Goal: Task Accomplishment & Management: Manage account settings

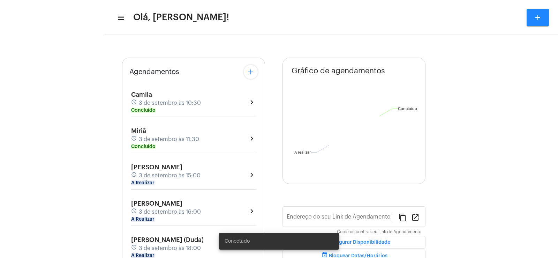
type input "[URL][DOMAIN_NAME]"
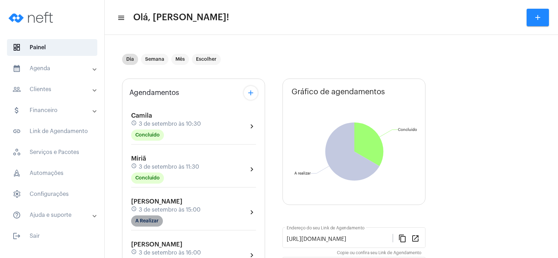
click at [138, 223] on mat-chip "A Realizar" at bounding box center [147, 220] width 32 height 11
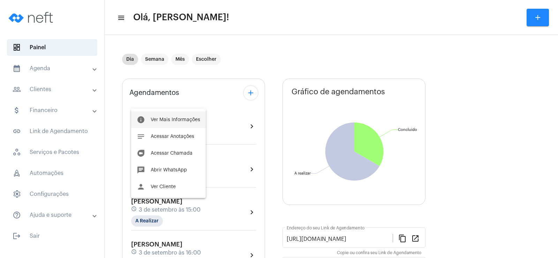
click at [160, 116] on button "info Ver Mais Informações" at bounding box center [168, 119] width 75 height 17
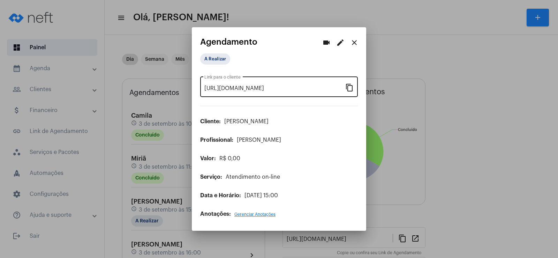
click at [353, 90] on mat-icon "content_copy" at bounding box center [350, 87] width 8 height 8
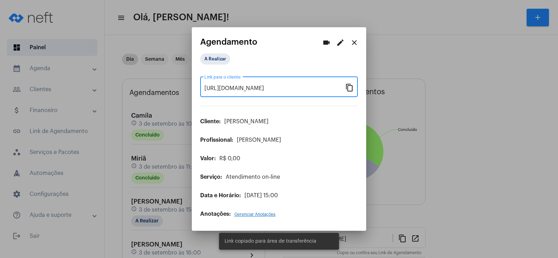
scroll to position [0, 49]
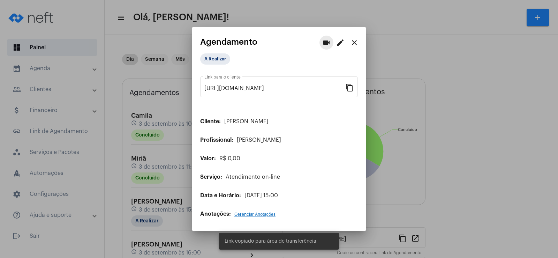
click at [328, 39] on mat-icon "videocam" at bounding box center [326, 42] width 8 height 8
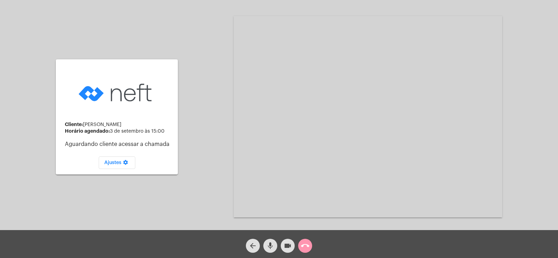
click at [270, 238] on div "mic" at bounding box center [270, 243] width 17 height 17
click at [272, 243] on mat-icon "mic_off" at bounding box center [270, 246] width 8 height 8
click at [286, 242] on mat-icon "videocam" at bounding box center [288, 246] width 8 height 8
click at [267, 244] on mat-icon "mic" at bounding box center [270, 246] width 8 height 8
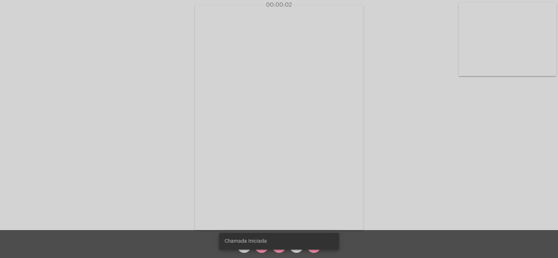
click at [259, 249] on snack-bar-container "Chamada Iniciada" at bounding box center [279, 241] width 120 height 17
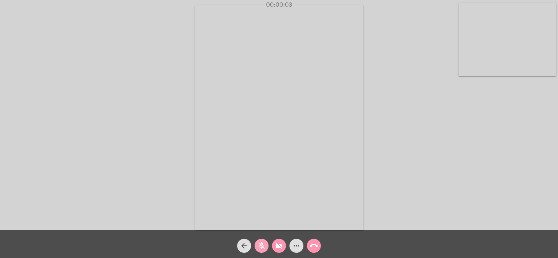
click at [260, 249] on mat-icon "mic_off" at bounding box center [262, 246] width 8 height 8
click at [280, 248] on mat-icon "videocam_off" at bounding box center [279, 246] width 8 height 8
click at [295, 243] on mat-icon "more_horiz" at bounding box center [296, 246] width 8 height 8
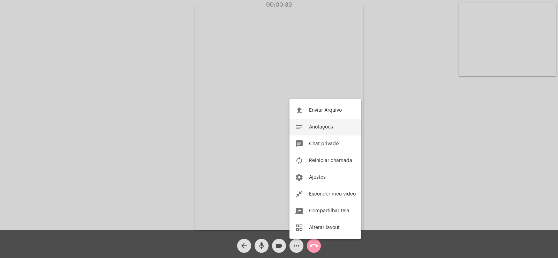
click at [335, 126] on button "notes Anotações" at bounding box center [326, 127] width 72 height 17
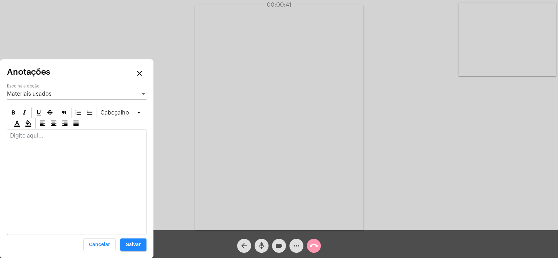
click at [47, 96] on span "Materiais usados" at bounding box center [29, 94] width 45 height 6
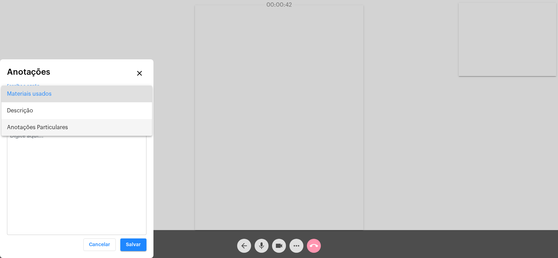
click at [49, 124] on span "Anotações Particulares" at bounding box center [77, 127] width 140 height 17
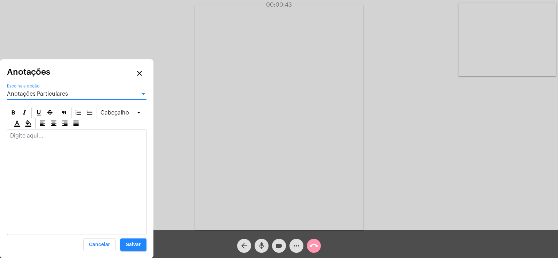
click at [41, 135] on p at bounding box center [76, 136] width 133 height 6
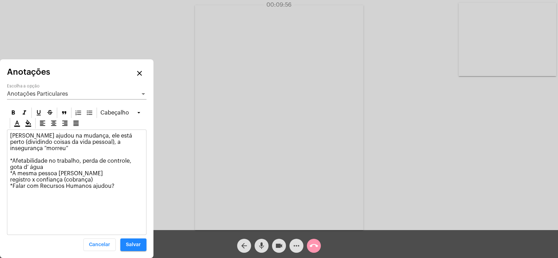
click at [50, 153] on p "[PERSON_NAME] ajudou na mudança, ele está perto (dividindo coisas da vida pesso…" at bounding box center [76, 164] width 133 height 63
click at [125, 178] on p "[PERSON_NAME] ajudou na mudança, ele está perto (dividindo coisas da vida pesso…" at bounding box center [76, 164] width 133 height 63
click at [106, 170] on p "[PERSON_NAME] ajudou na mudança, ele está perto (dividindo coisas da vida pesso…" at bounding box center [76, 167] width 133 height 69
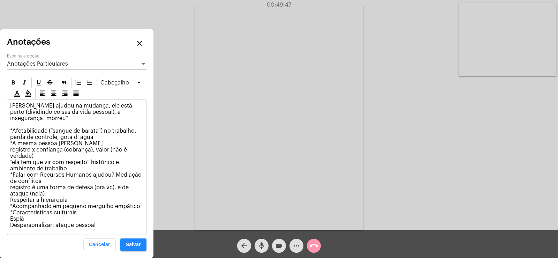
drag, startPoint x: 11, startPoint y: 132, endPoint x: 46, endPoint y: 128, distance: 35.1
click at [46, 128] on p "[PERSON_NAME] ajudou na mudança, ele está perto (dividindo coisas da vida pesso…" at bounding box center [76, 166] width 133 height 126
click at [134, 243] on span "Salvar" at bounding box center [133, 244] width 15 height 5
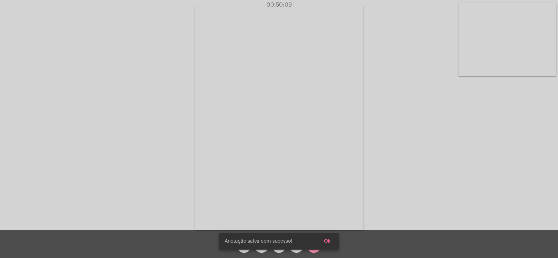
click at [326, 240] on span "Ok" at bounding box center [327, 241] width 7 height 5
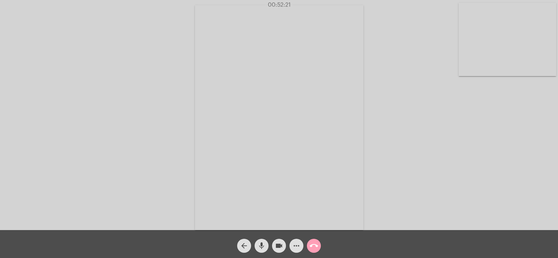
click at [313, 248] on mat-icon "call_end" at bounding box center [314, 246] width 8 height 8
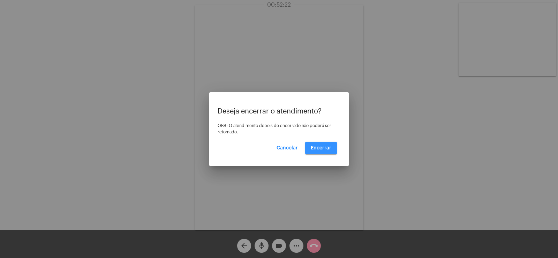
click at [316, 146] on span "Encerrar" at bounding box center [321, 148] width 21 height 5
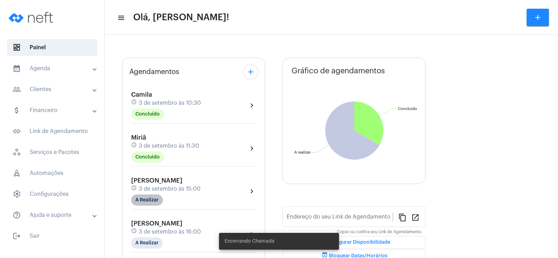
click at [146, 196] on mat-chip "A Realizar" at bounding box center [147, 199] width 32 height 11
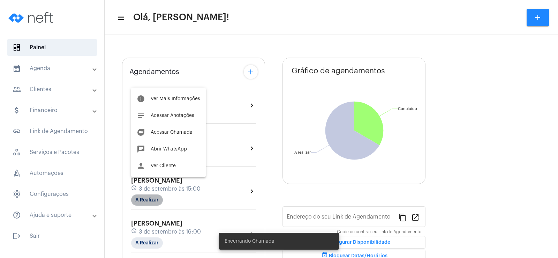
type input "[URL][DOMAIN_NAME]"
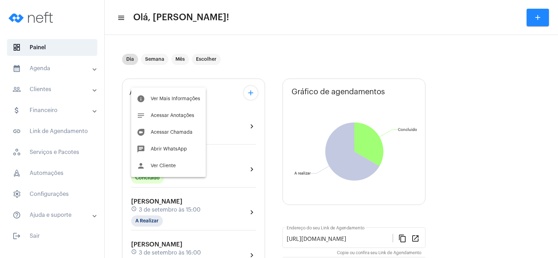
click at [176, 89] on div "info Ver Mais Informações notes Acessar Anotações duo Acessar Chamada chat Abri…" at bounding box center [168, 132] width 75 height 89
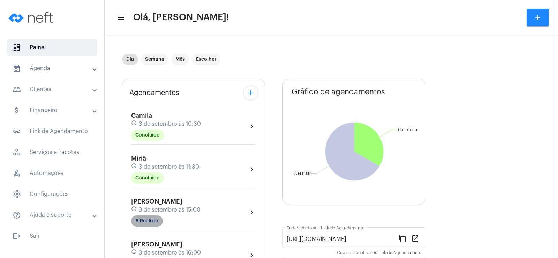
click at [149, 218] on mat-chip "A Realizar" at bounding box center [147, 220] width 32 height 11
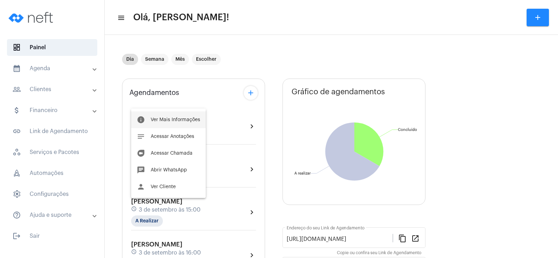
click at [170, 119] on span "Ver Mais Informações" at bounding box center [176, 119] width 50 height 5
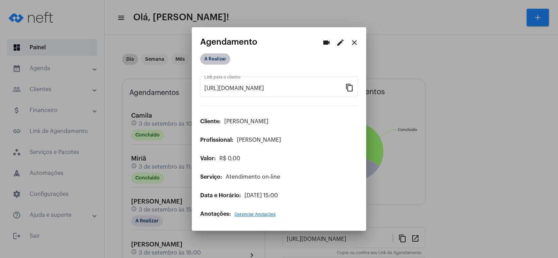
click at [212, 60] on mat-chip "A Realizar" at bounding box center [215, 58] width 30 height 11
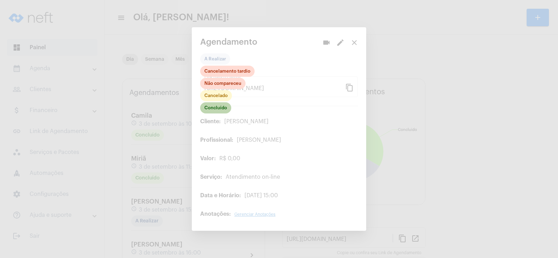
click at [217, 107] on mat-chip "Concluído" at bounding box center [215, 107] width 31 height 11
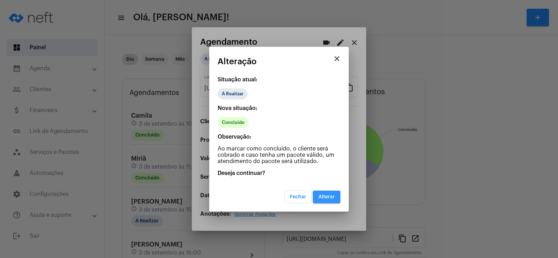
click at [328, 200] on button "Alterar" at bounding box center [327, 197] width 28 height 13
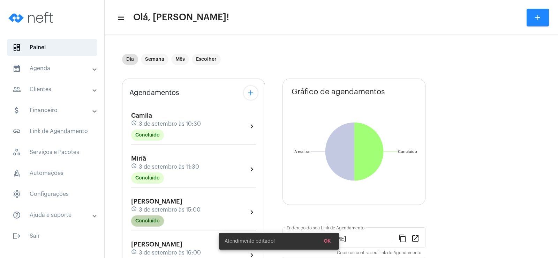
click at [154, 222] on mat-chip "Concluído" at bounding box center [147, 220] width 33 height 11
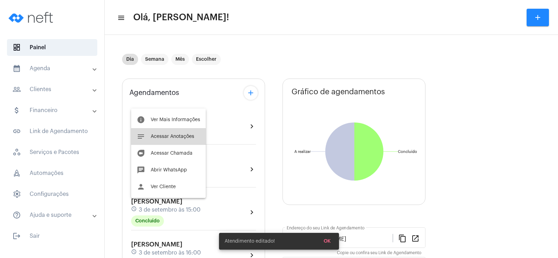
click at [184, 142] on button "notes Acessar Anotações" at bounding box center [168, 136] width 75 height 17
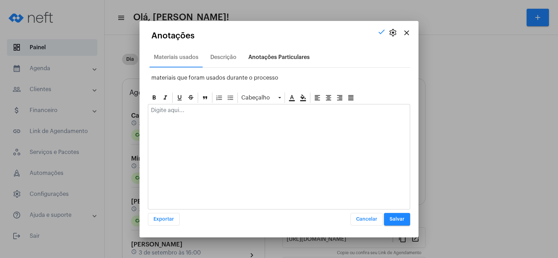
click at [261, 60] on div "Anotações Particulares" at bounding box center [279, 57] width 70 height 17
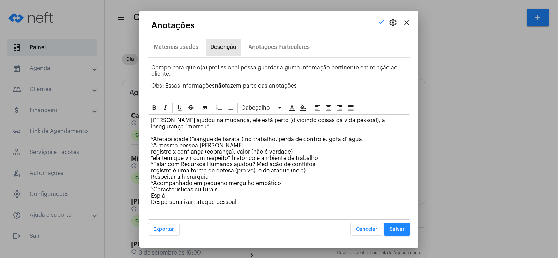
click at [219, 46] on div "Descrição" at bounding box center [223, 47] width 26 height 6
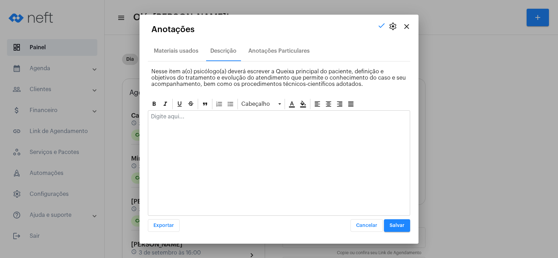
click at [187, 121] on div at bounding box center [279, 118] width 262 height 15
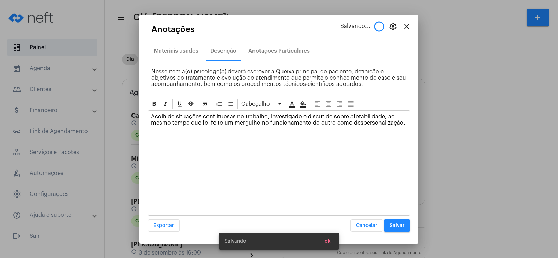
click at [402, 226] on span "Salvar" at bounding box center [397, 225] width 15 height 5
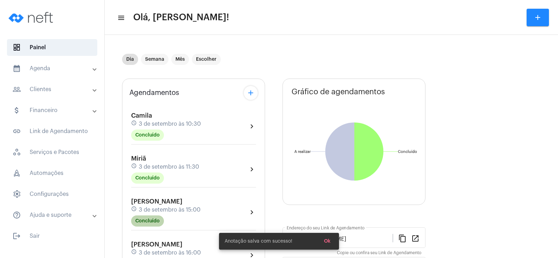
click at [156, 218] on mat-chip "Concluído" at bounding box center [147, 220] width 33 height 11
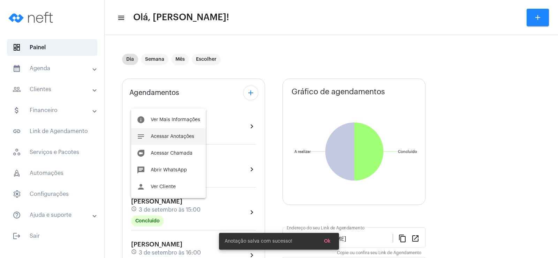
click at [170, 139] on button "notes Acessar Anotações" at bounding box center [168, 136] width 75 height 17
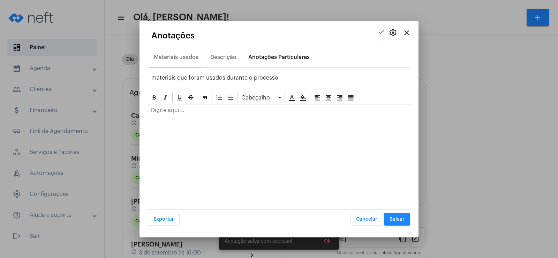
click at [263, 57] on div "Anotações Particulares" at bounding box center [279, 57] width 61 height 6
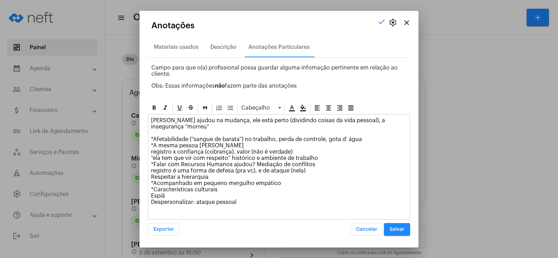
click at [398, 228] on span "Salvar" at bounding box center [397, 229] width 15 height 5
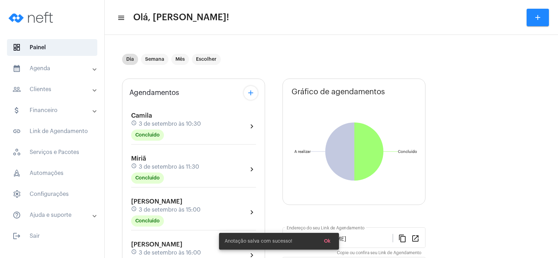
scroll to position [70, 0]
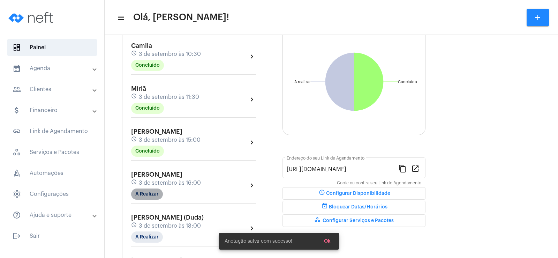
click at [143, 190] on mat-chip "A Realizar" at bounding box center [147, 193] width 32 height 11
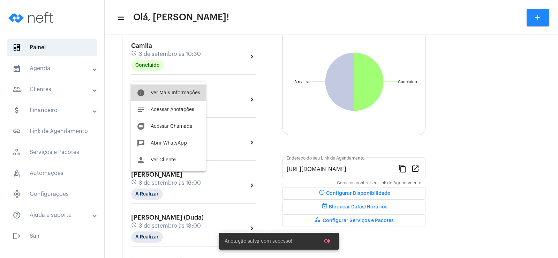
click at [180, 95] on span "Ver Mais Informações" at bounding box center [176, 92] width 50 height 5
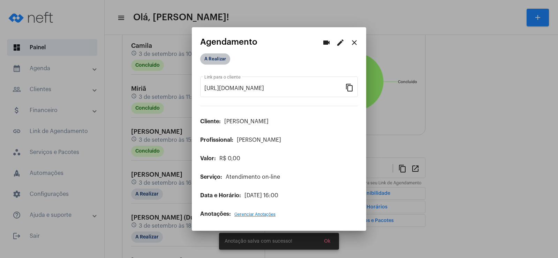
click at [220, 60] on mat-chip "A Realizar" at bounding box center [215, 58] width 30 height 11
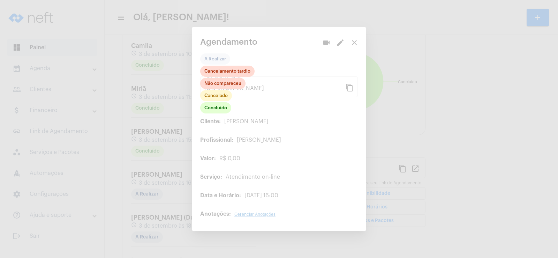
click at [260, 104] on div at bounding box center [279, 129] width 558 height 258
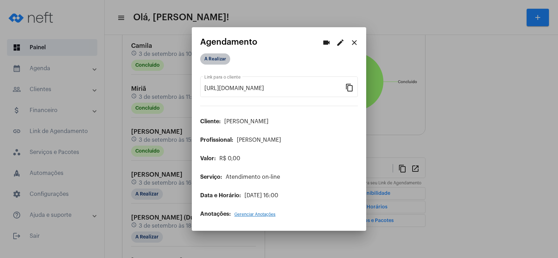
click at [222, 56] on mat-chip "A Realizar" at bounding box center [215, 58] width 30 height 11
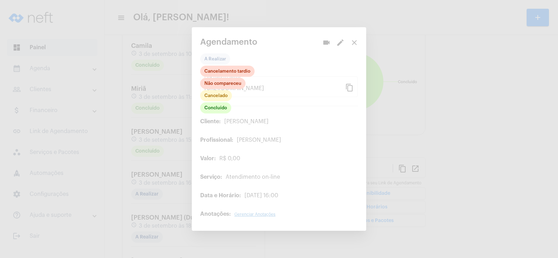
click at [277, 61] on div at bounding box center [279, 129] width 558 height 258
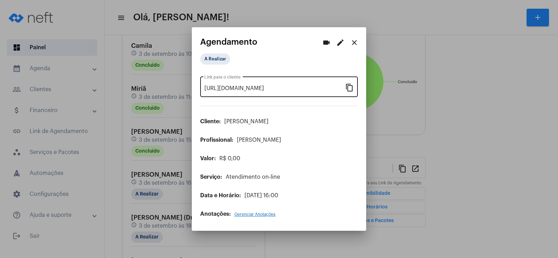
click at [351, 83] on mat-icon "content_copy" at bounding box center [350, 87] width 8 height 8
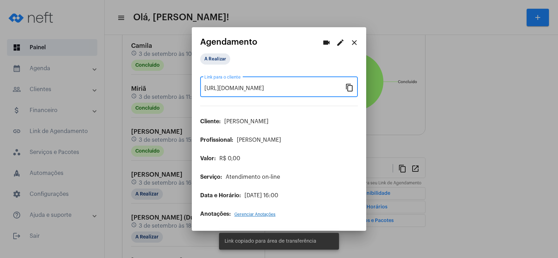
scroll to position [0, 60]
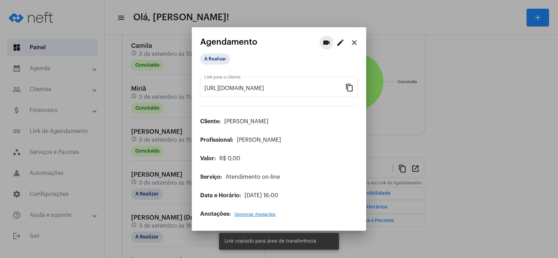
click at [328, 42] on mat-icon "videocam" at bounding box center [326, 42] width 8 height 8
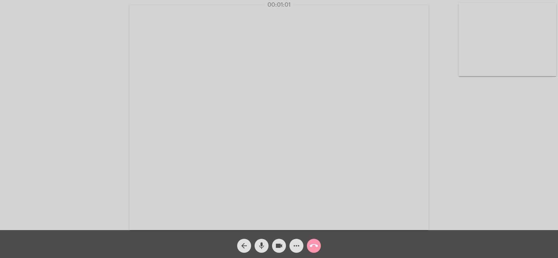
click at [298, 243] on mat-icon "more_horiz" at bounding box center [296, 246] width 8 height 8
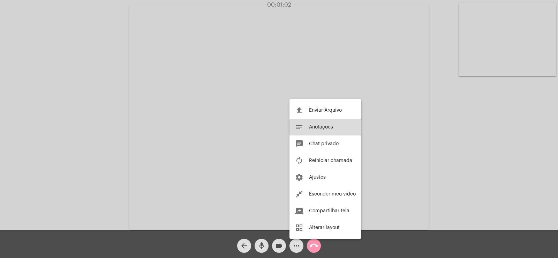
click at [317, 129] on span "Anotações" at bounding box center [321, 127] width 24 height 5
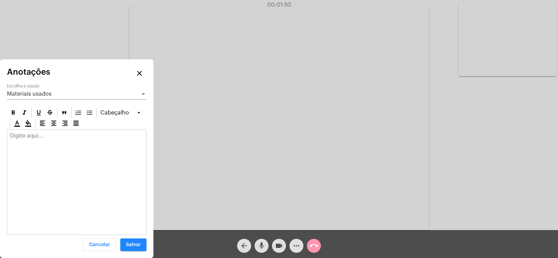
click at [40, 91] on div "Materiais usados" at bounding box center [73, 94] width 133 height 6
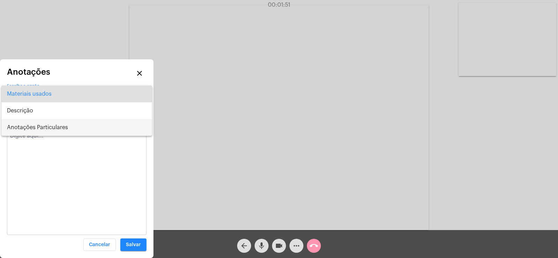
click at [37, 129] on span "Anotações Particulares" at bounding box center [77, 127] width 140 height 17
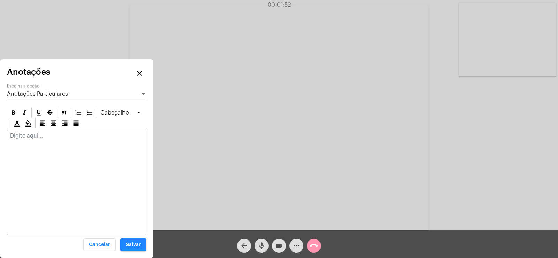
click at [31, 140] on div at bounding box center [76, 137] width 139 height 15
click at [39, 96] on span "Anotações Particulares" at bounding box center [37, 94] width 61 height 6
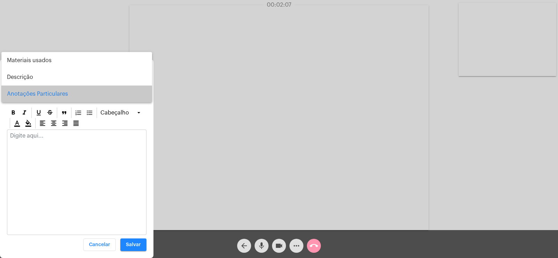
click at [39, 96] on span "Anotações Particulares" at bounding box center [77, 94] width 140 height 17
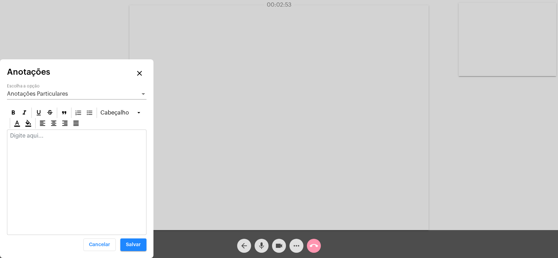
click at [35, 138] on p at bounding box center [76, 136] width 133 height 6
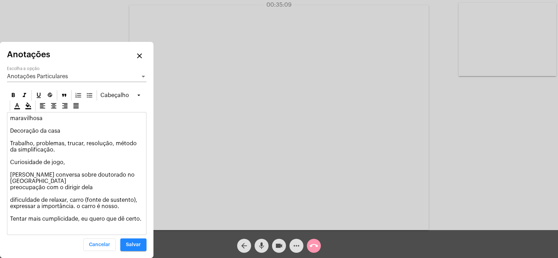
drag, startPoint x: 42, startPoint y: 219, endPoint x: 77, endPoint y: 218, distance: 35.3
click at [77, 218] on p "maravilhosa Decoração da casa Trabalho, problemas, trucar, resolução, método da…" at bounding box center [76, 171] width 133 height 113
click at [15, 97] on icon at bounding box center [13, 95] width 3 height 4
click at [66, 234] on div "maravilhosa Decoração da casa Trabalho, problemas, trucar, resolução, método da…" at bounding box center [76, 173] width 139 height 122
drag, startPoint x: 36, startPoint y: 226, endPoint x: 8, endPoint y: 229, distance: 27.8
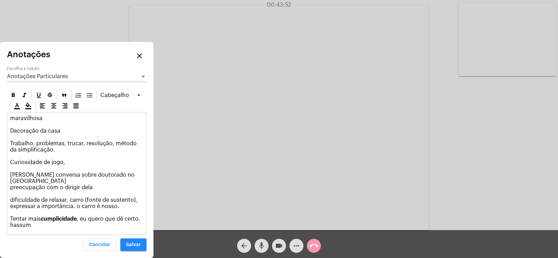
click at [8, 229] on div "maravilhosa Decoração da casa Trabalho, problemas, trucar, resolução, método da…" at bounding box center [76, 173] width 139 height 122
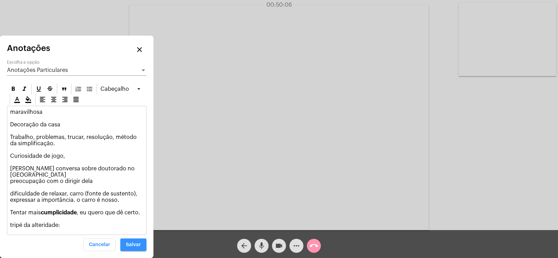
click at [131, 242] on span "Salvar" at bounding box center [133, 244] width 15 height 5
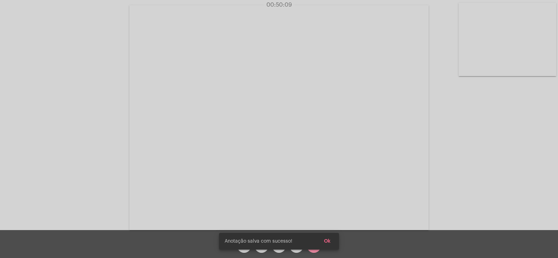
click at [331, 240] on button "Ok" at bounding box center [328, 241] width 18 height 13
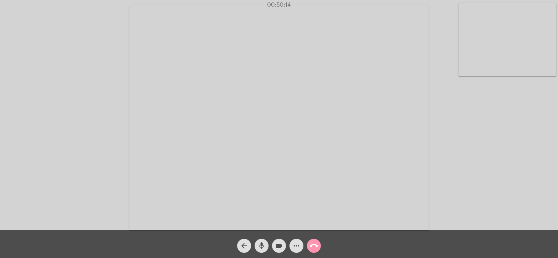
click at [316, 245] on mat-icon "call_end" at bounding box center [314, 246] width 8 height 8
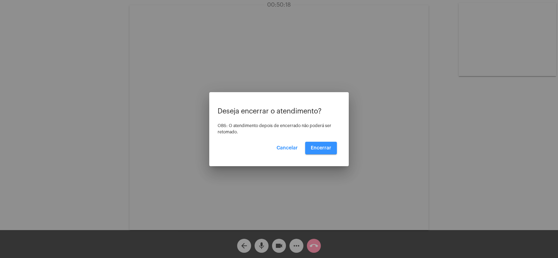
click at [323, 146] on span "Encerrar" at bounding box center [321, 148] width 21 height 5
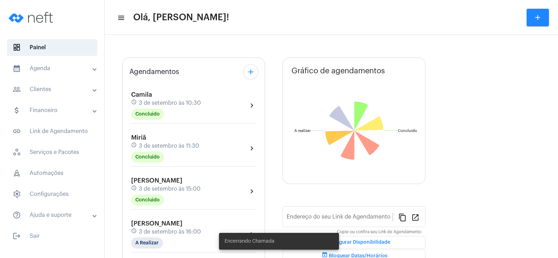
type input "[URL][DOMAIN_NAME]"
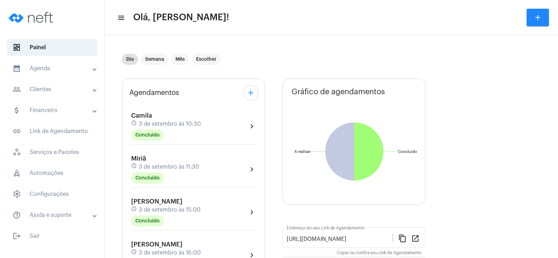
scroll to position [105, 0]
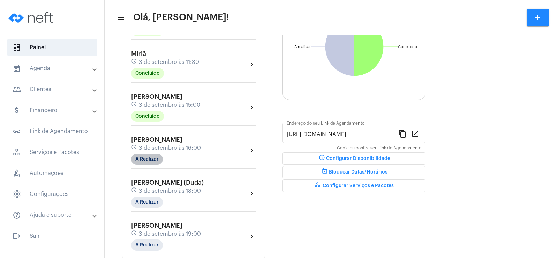
click at [153, 156] on mat-chip "A Realizar" at bounding box center [147, 159] width 32 height 11
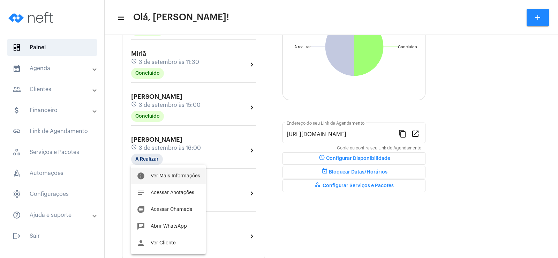
click at [171, 176] on span "Ver Mais Informações" at bounding box center [176, 175] width 50 height 5
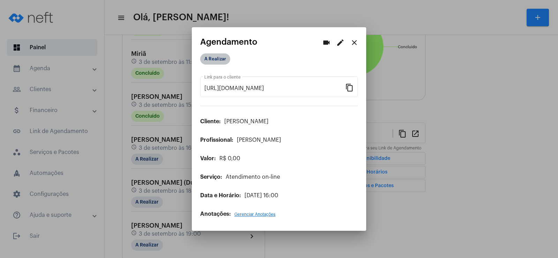
click at [216, 60] on mat-chip "A Realizar" at bounding box center [215, 58] width 30 height 11
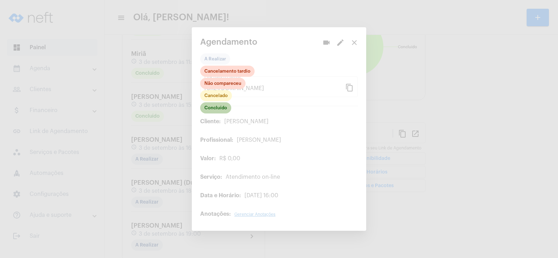
click at [214, 111] on mat-chip "Concluído" at bounding box center [215, 107] width 31 height 11
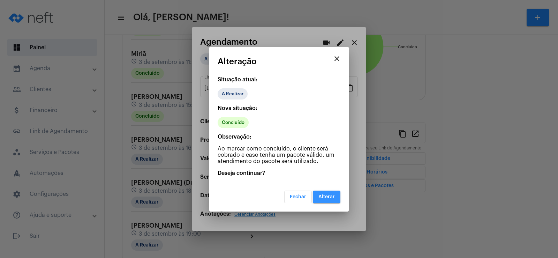
click at [328, 200] on button "Alterar" at bounding box center [327, 197] width 28 height 13
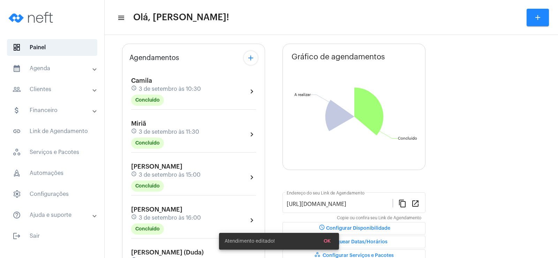
scroll to position [105, 0]
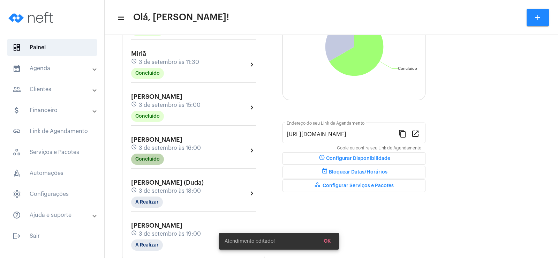
click at [151, 155] on mat-chip "Concluído" at bounding box center [147, 159] width 33 height 11
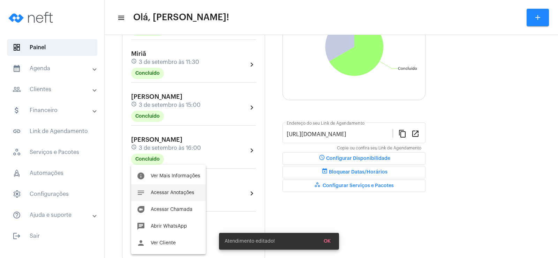
click at [179, 192] on span "Acessar Anotações" at bounding box center [173, 192] width 44 height 5
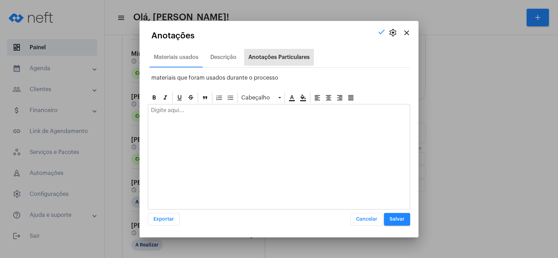
click at [297, 56] on div "Anotações Particulares" at bounding box center [279, 57] width 61 height 6
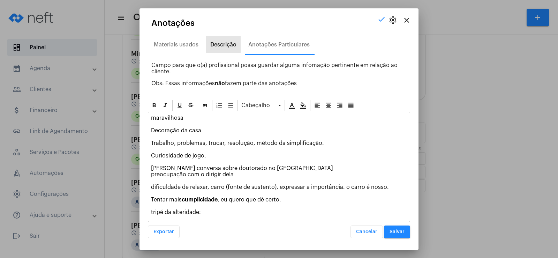
click at [220, 45] on div "Descrição" at bounding box center [223, 45] width 26 height 6
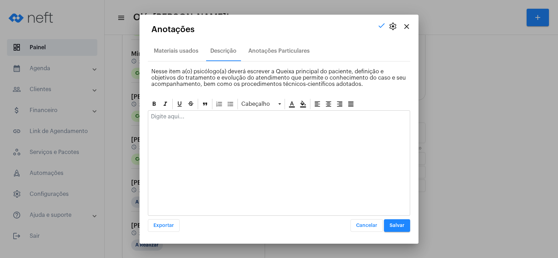
click at [194, 125] on div at bounding box center [279, 118] width 262 height 15
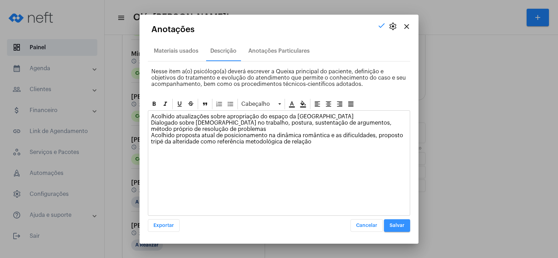
click at [400, 224] on span "Salvar" at bounding box center [397, 225] width 15 height 5
